Goal: Use online tool/utility: Use online tool/utility

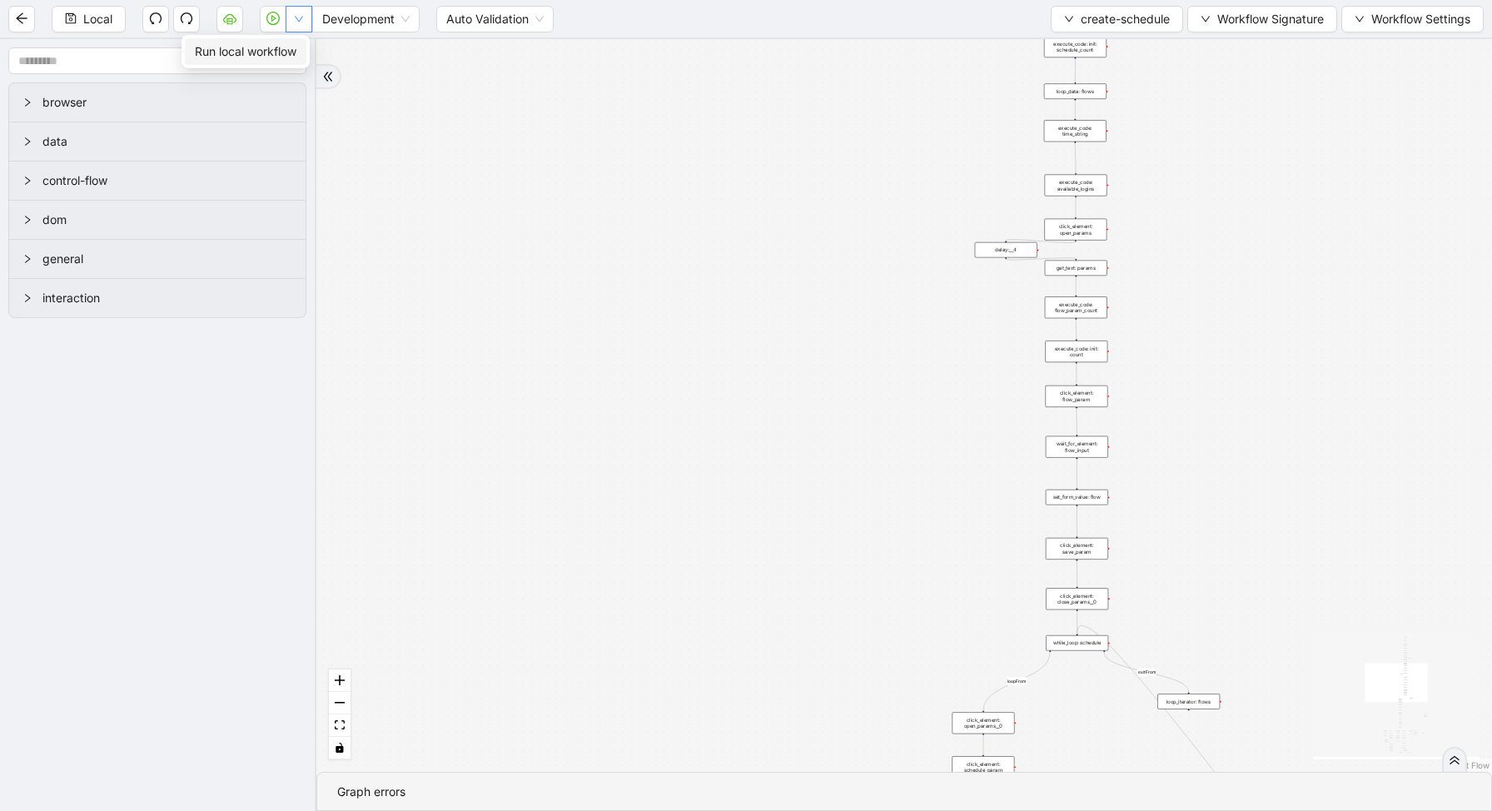
click at [296, 12] on button "button" at bounding box center [299, 19] width 27 height 27
click at [1089, 31] on button "create-schedule" at bounding box center [1117, 19] width 132 height 27
click at [1086, 56] on span "Select" at bounding box center [1112, 51] width 107 height 18
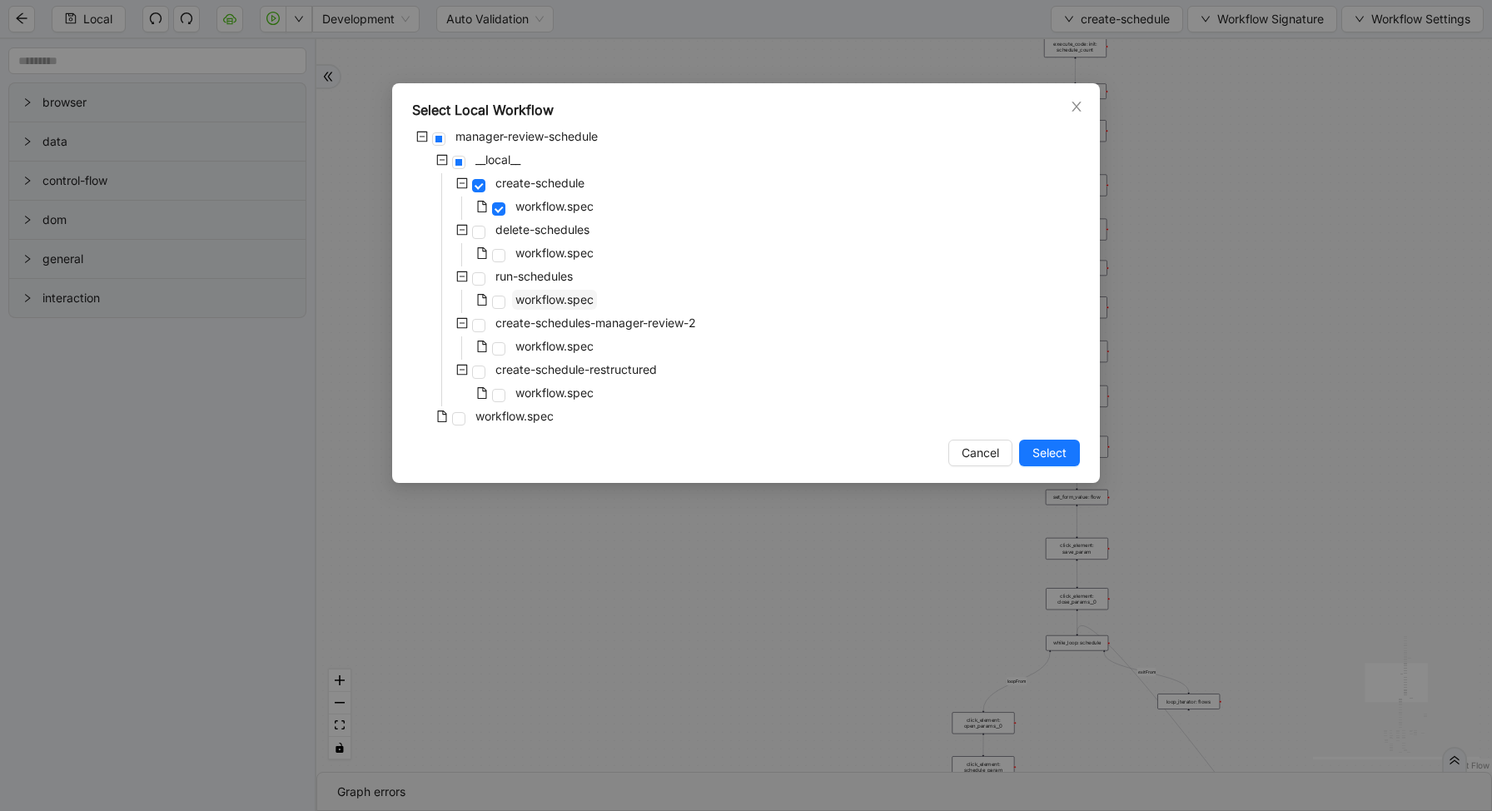
click at [538, 299] on span "workflow.spec" at bounding box center [554, 299] width 78 height 14
click at [1062, 434] on div "Select Local Workflow manager-review-schedule __local__ create-schedule workflo…" at bounding box center [746, 283] width 708 height 400
click at [1062, 442] on button "Select" at bounding box center [1049, 453] width 61 height 27
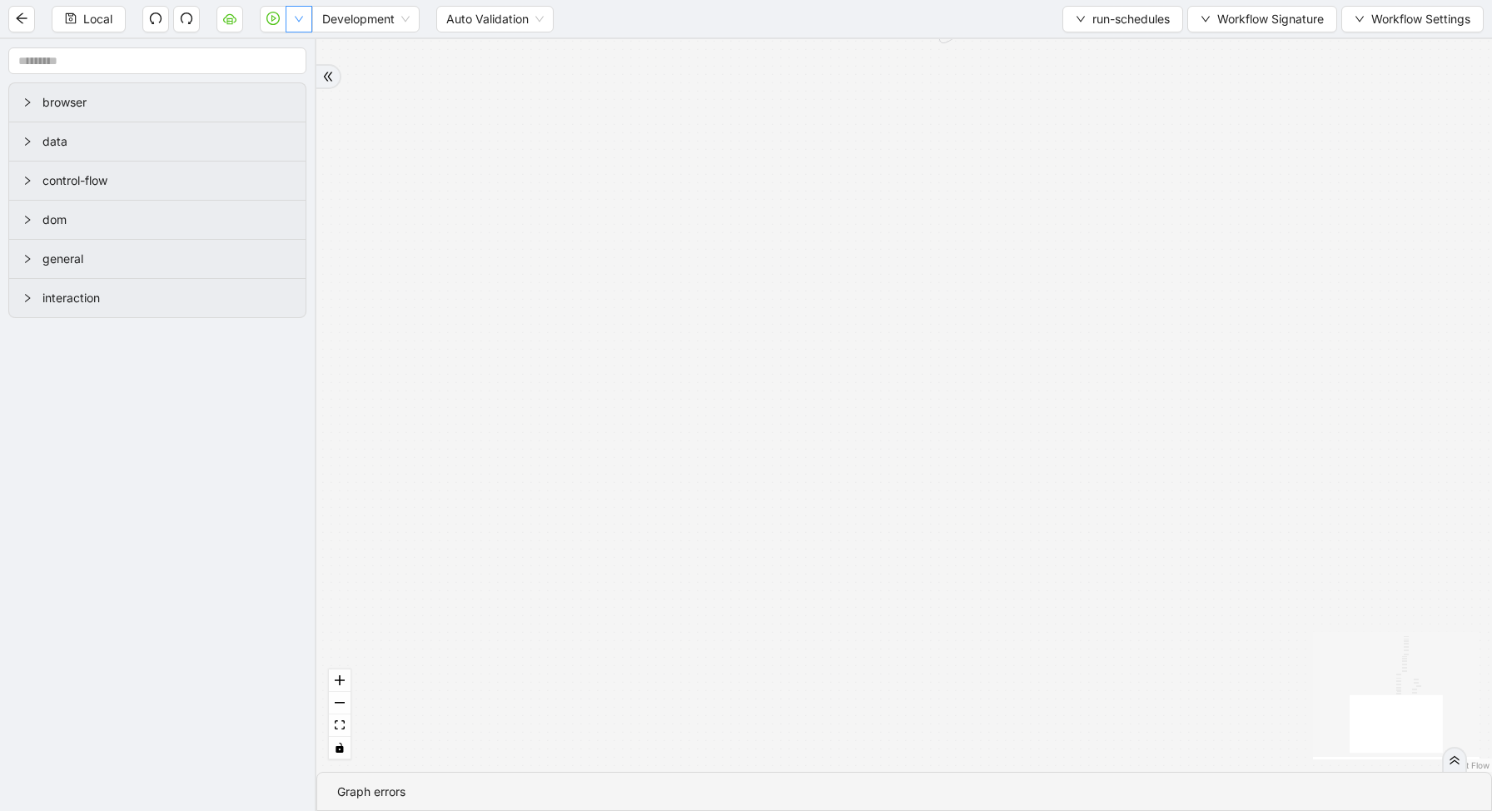
click at [299, 25] on button "button" at bounding box center [299, 19] width 27 height 27
click at [299, 49] on li "Run local workflow" at bounding box center [246, 51] width 122 height 27
drag, startPoint x: 754, startPoint y: 150, endPoint x: 625, endPoint y: 362, distance: 248.0
click at [627, 362] on div "loopFrom is_required_schedule has_next_row fallback fallback has_next_page trig…" at bounding box center [904, 405] width 1176 height 733
drag, startPoint x: 757, startPoint y: 293, endPoint x: 740, endPoint y: 535, distance: 242.0
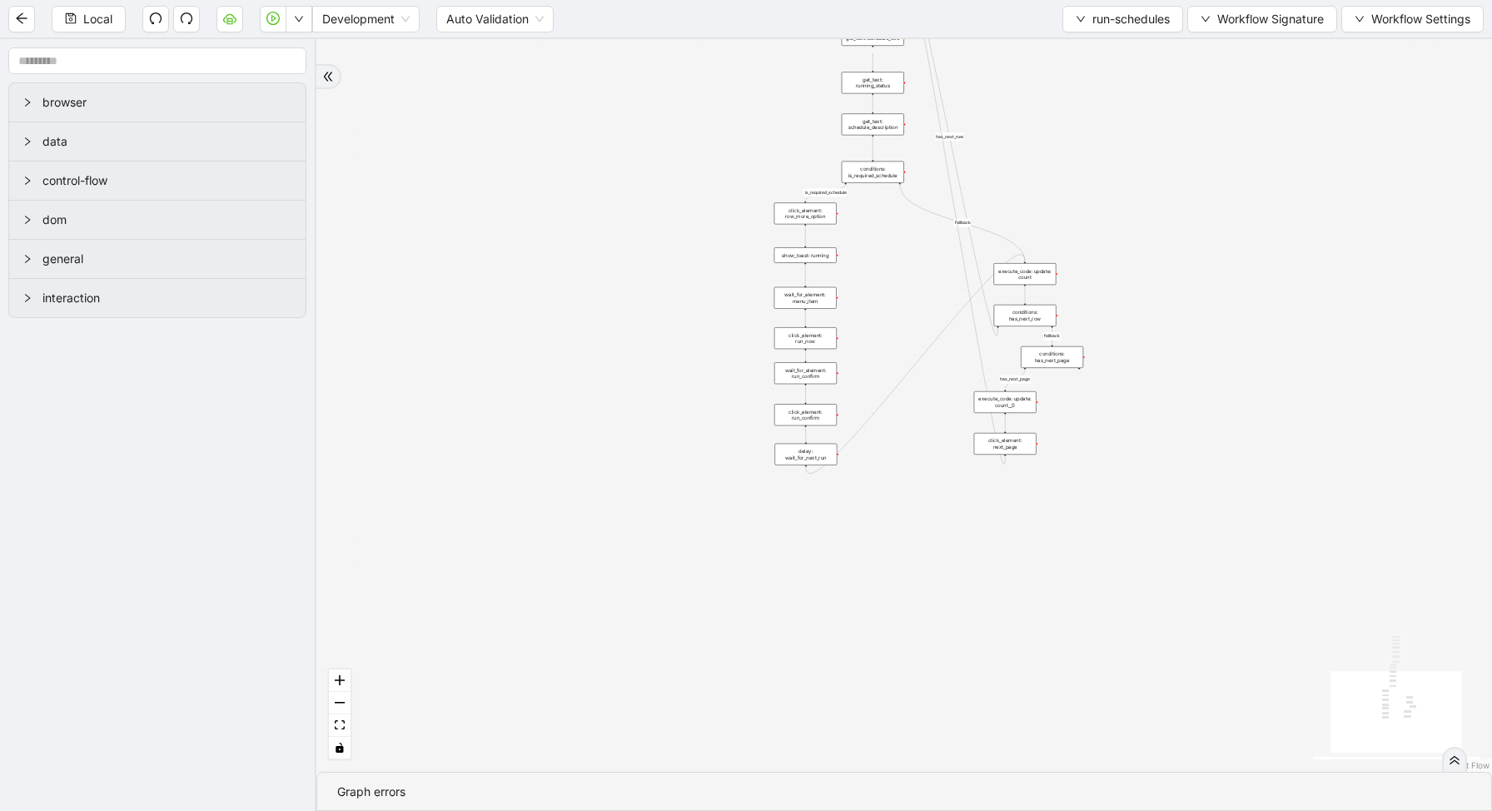
click at [743, 546] on div "loopFrom is_required_schedule has_next_row fallback fallback has_next_page trig…" at bounding box center [904, 405] width 1176 height 733
click at [864, 206] on div "conditions: is_required_schedule" at bounding box center [865, 207] width 62 height 22
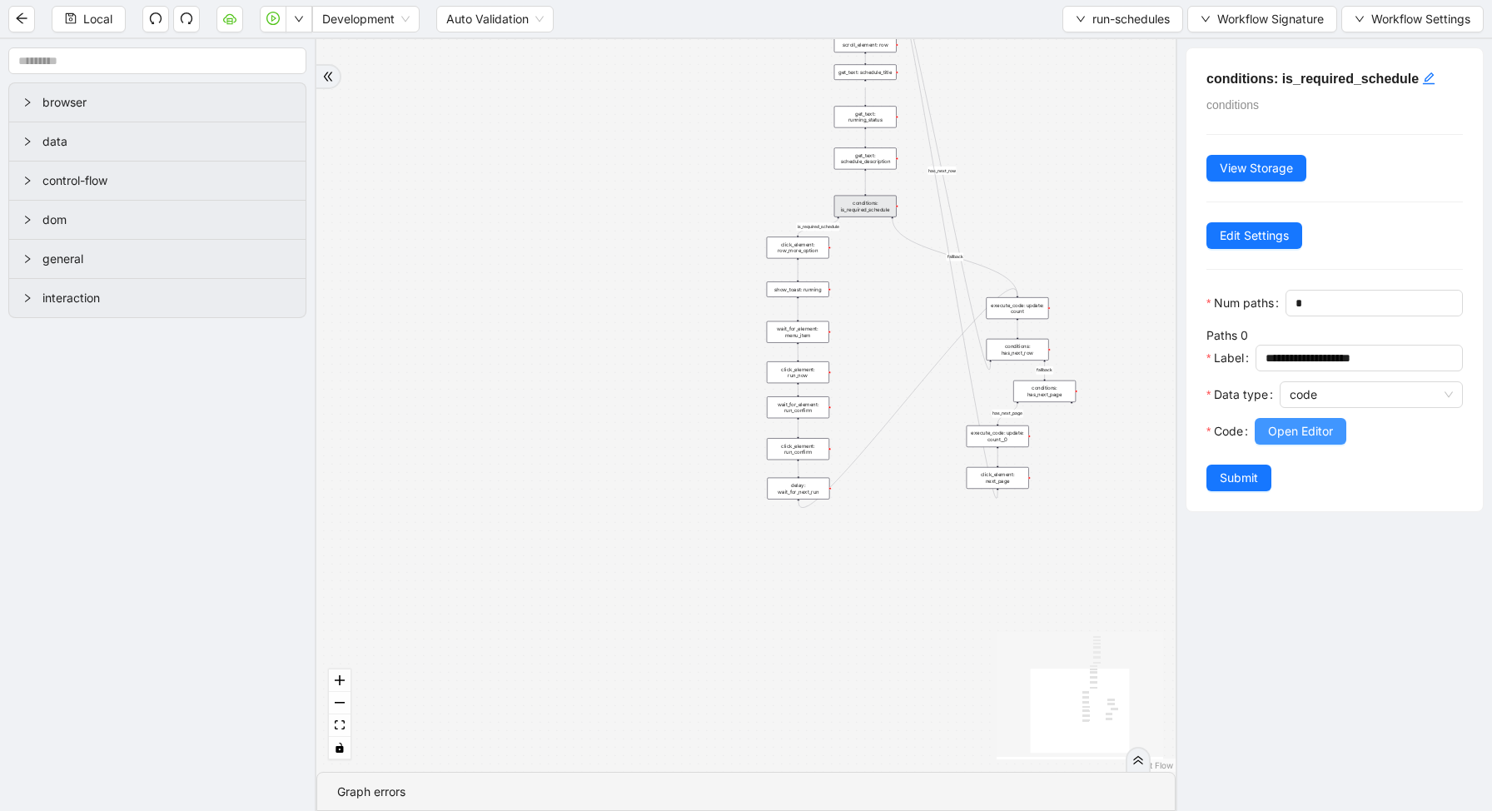
click at [1275, 438] on span "Open Editor" at bounding box center [1300, 431] width 65 height 18
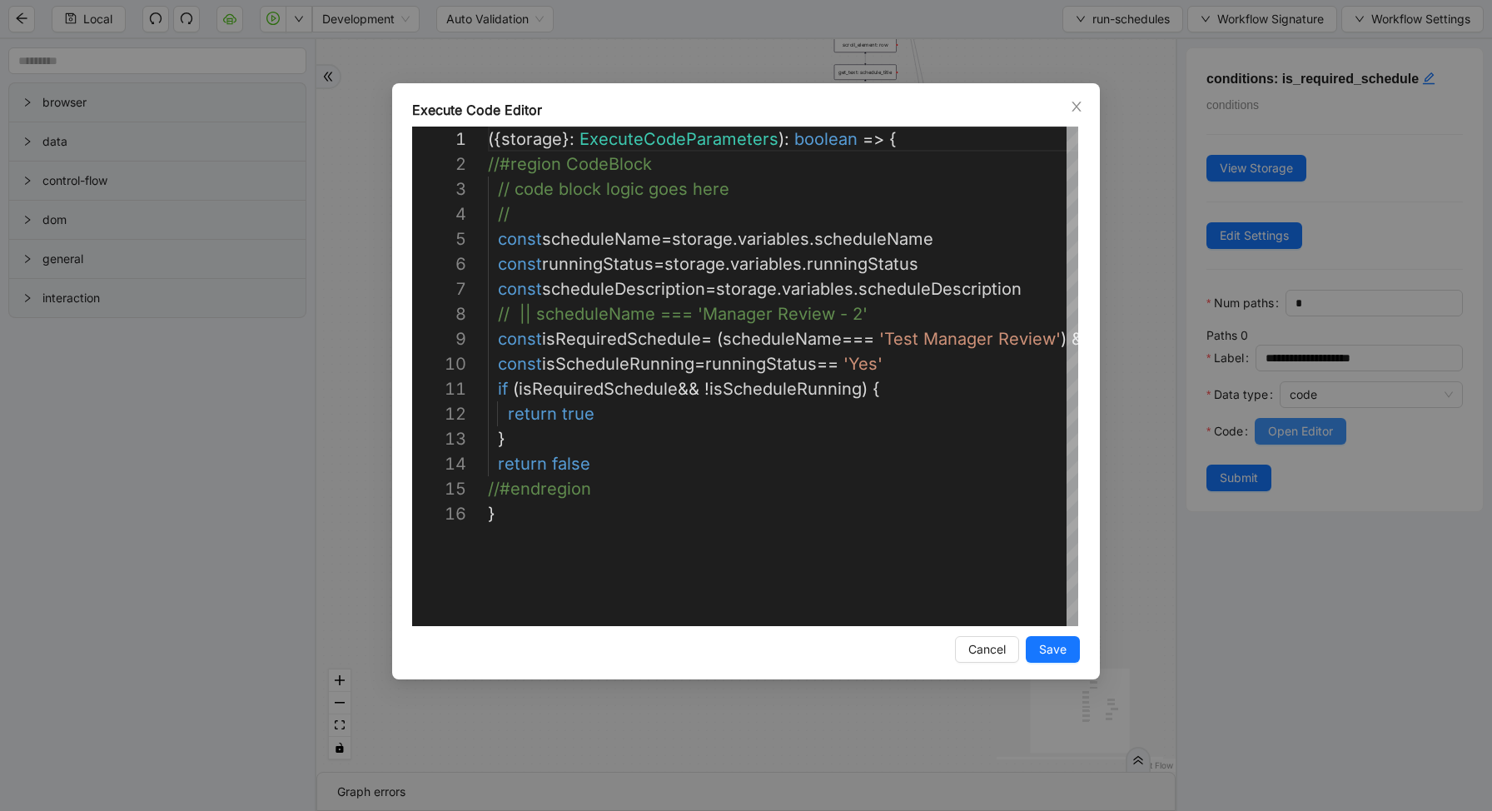
scroll to position [225, 0]
click at [934, 339] on div "({ storage }: ExecuteCodeParameters ): boolean => { //#region CodeBlock // code…" at bounding box center [1147, 564] width 1319 height 874
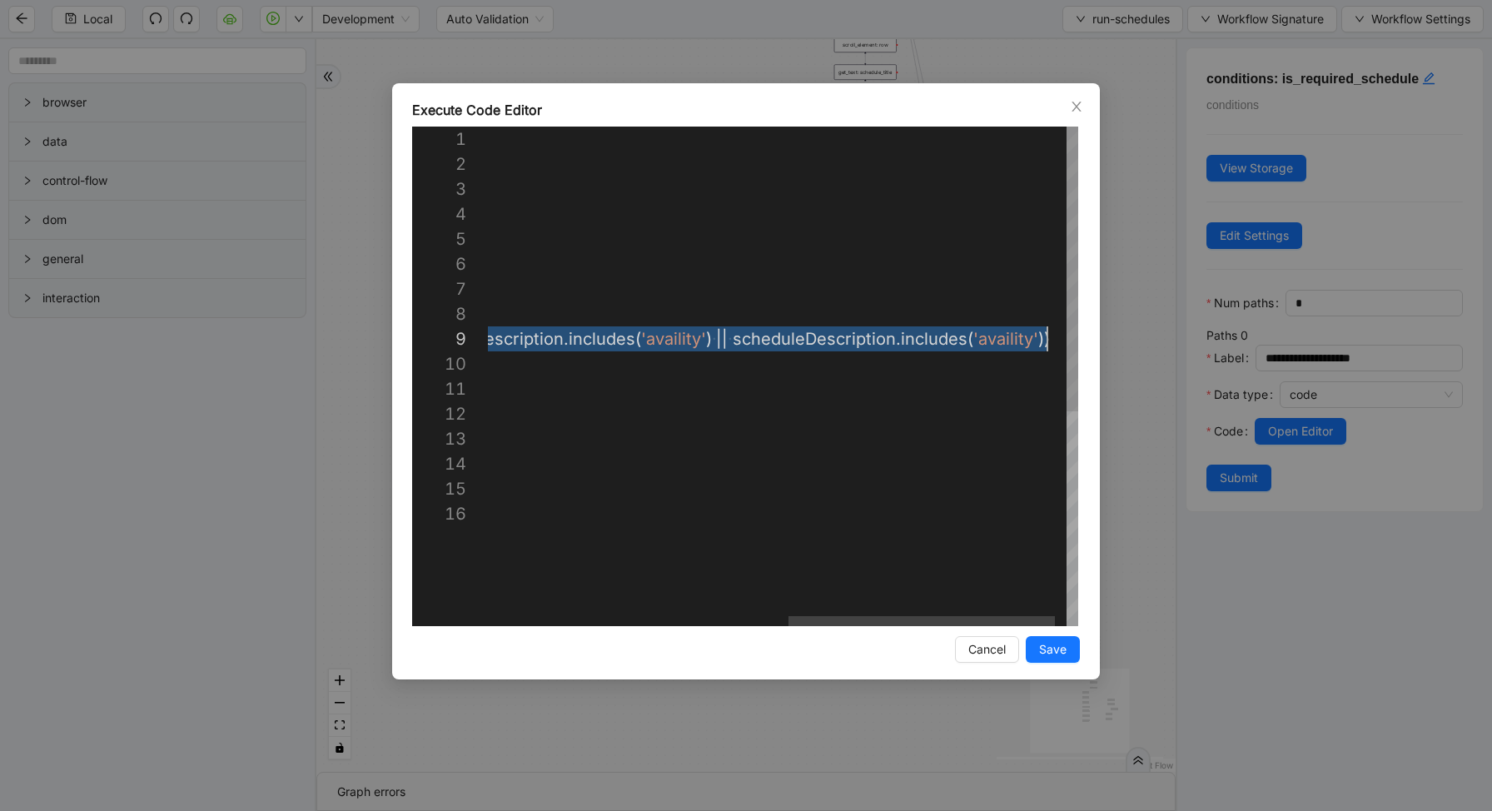
drag, startPoint x: 686, startPoint y: 341, endPoint x: 1048, endPoint y: 336, distance: 362.2
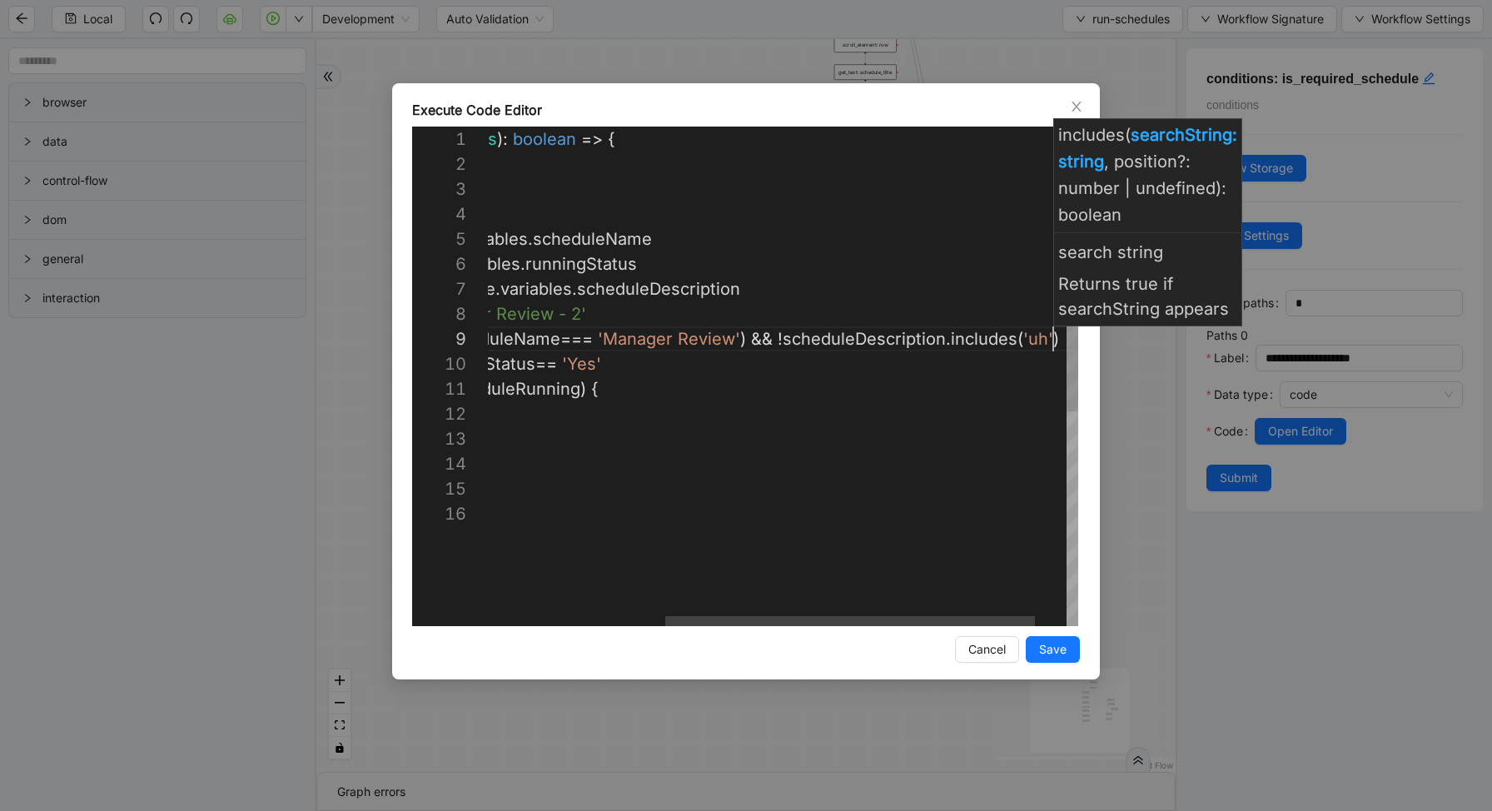
scroll to position [200, 856]
type textarea "**********"
click at [1058, 650] on span "Save" at bounding box center [1052, 649] width 27 height 18
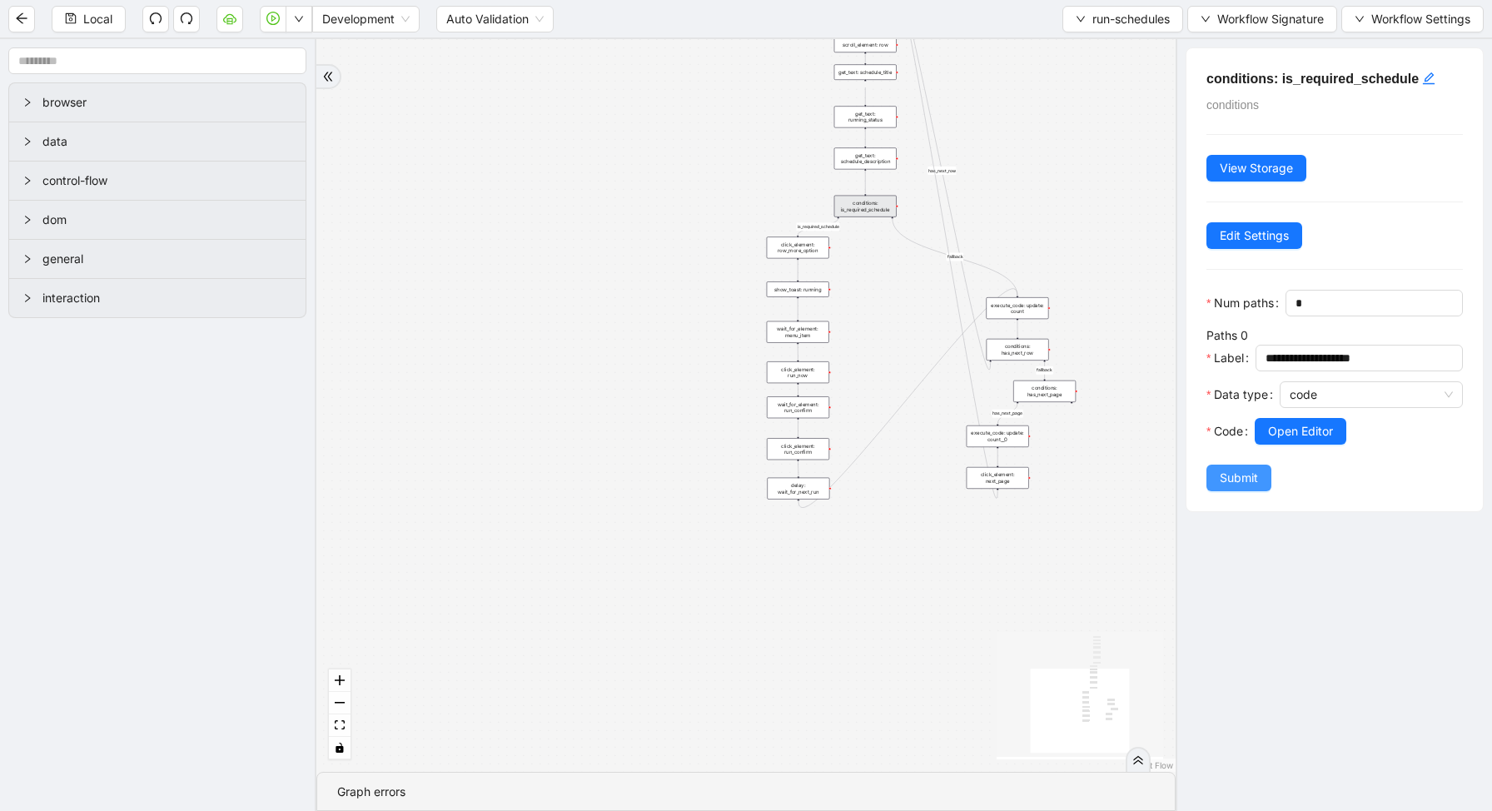
click at [1235, 471] on span "Submit" at bounding box center [1239, 478] width 38 height 18
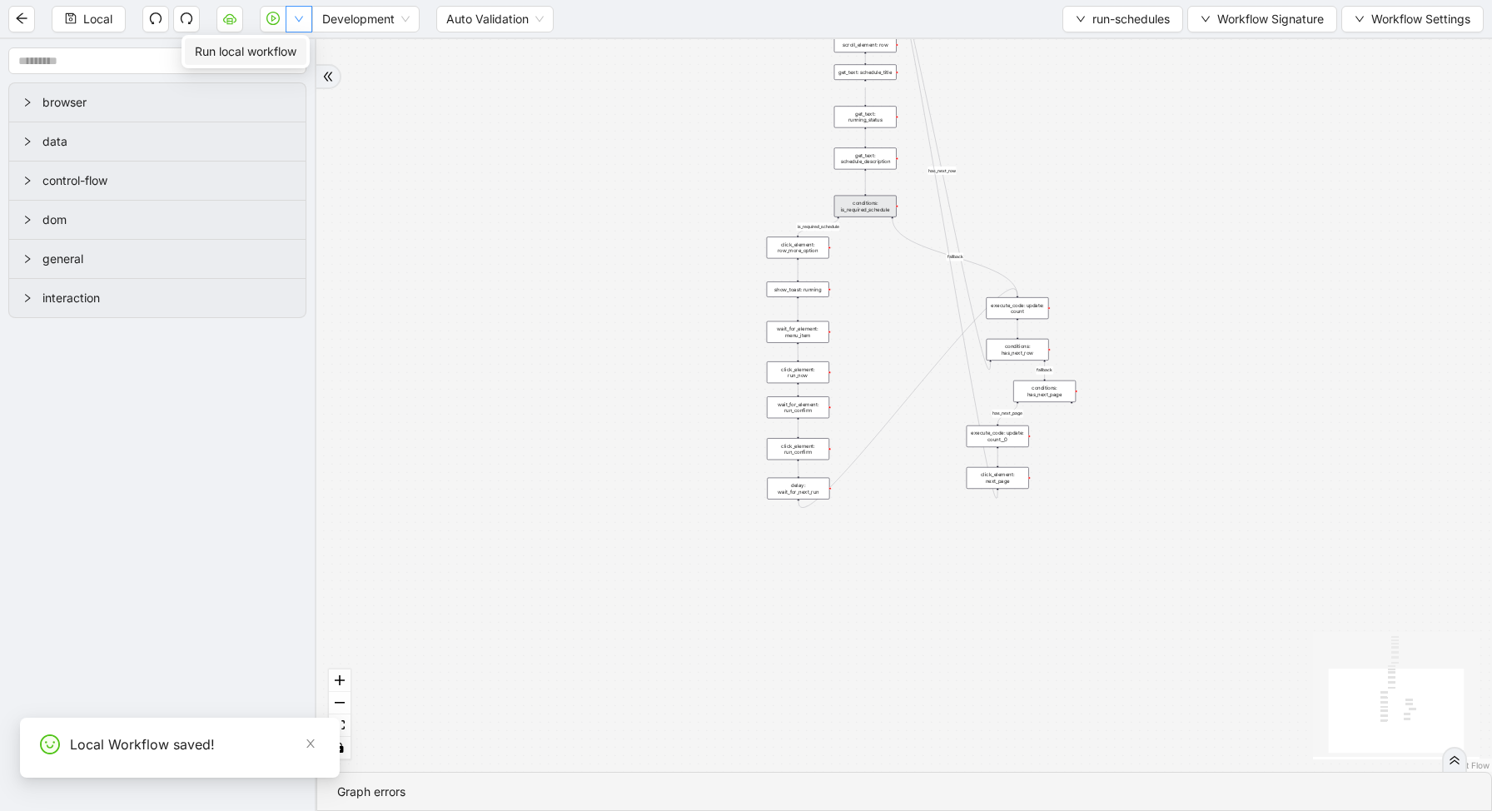
click at [301, 16] on icon "down" at bounding box center [299, 19] width 10 height 10
click at [296, 51] on span "Run local workflow" at bounding box center [246, 51] width 102 height 18
